Goal: Go to known website: Access a specific website the user already knows

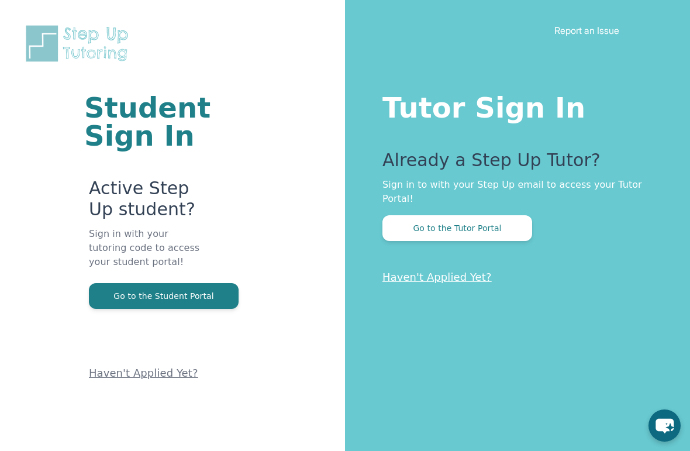
click at [499, 234] on button "Go to the Tutor Portal" at bounding box center [457, 228] width 150 height 26
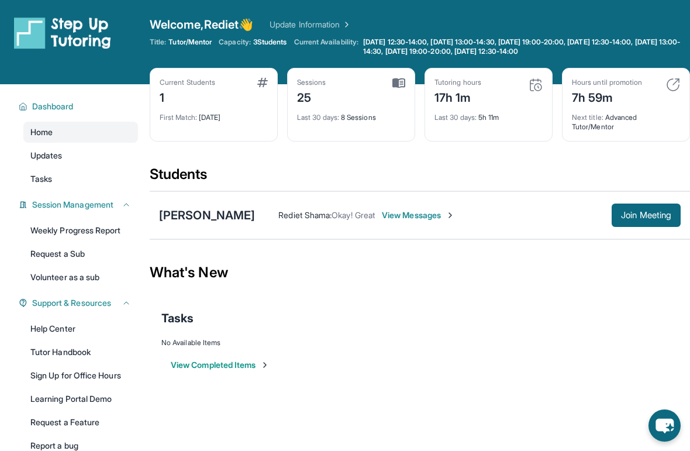
click at [639, 226] on button "Join Meeting" at bounding box center [646, 214] width 69 height 23
